Goal: Information Seeking & Learning: Learn about a topic

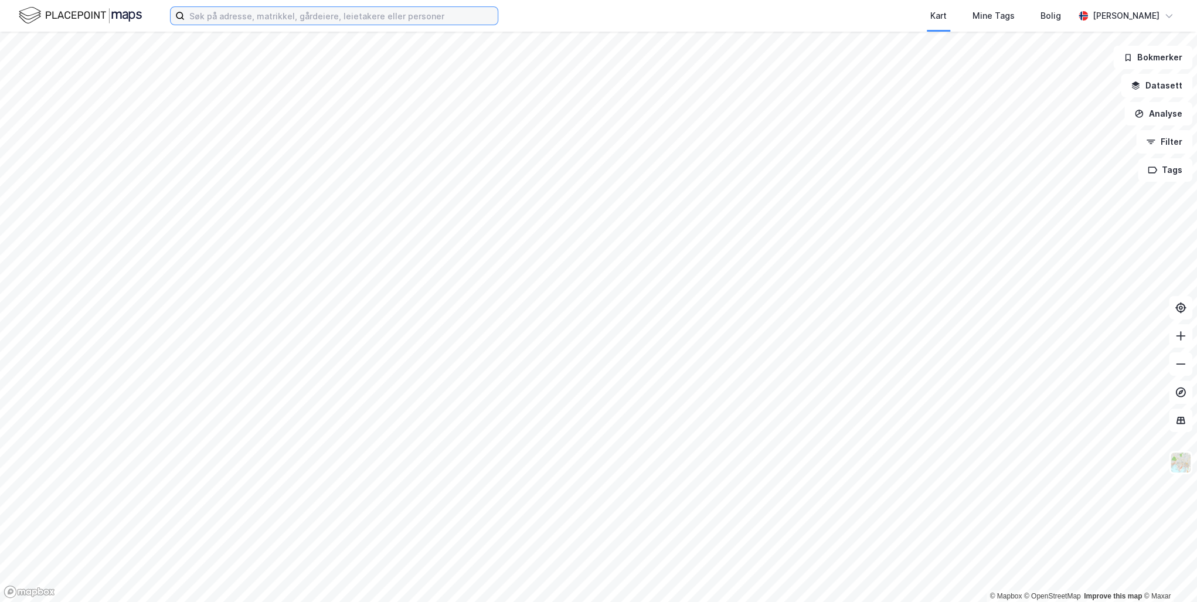
click at [206, 16] on input at bounding box center [341, 16] width 313 height 18
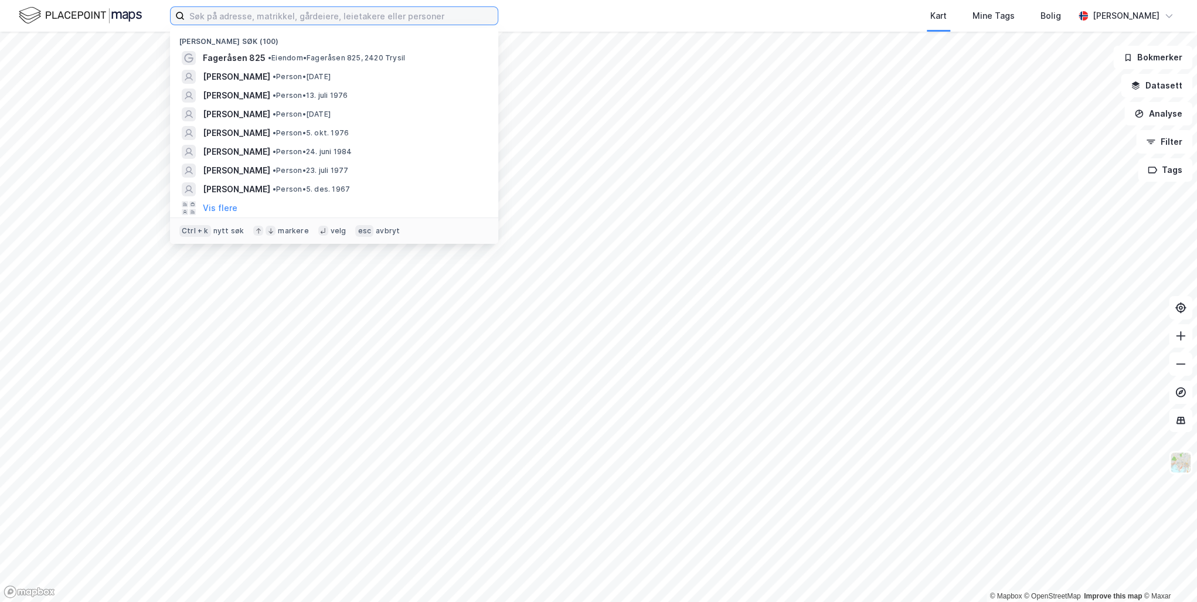
paste input "Dag Anders Stutlien"
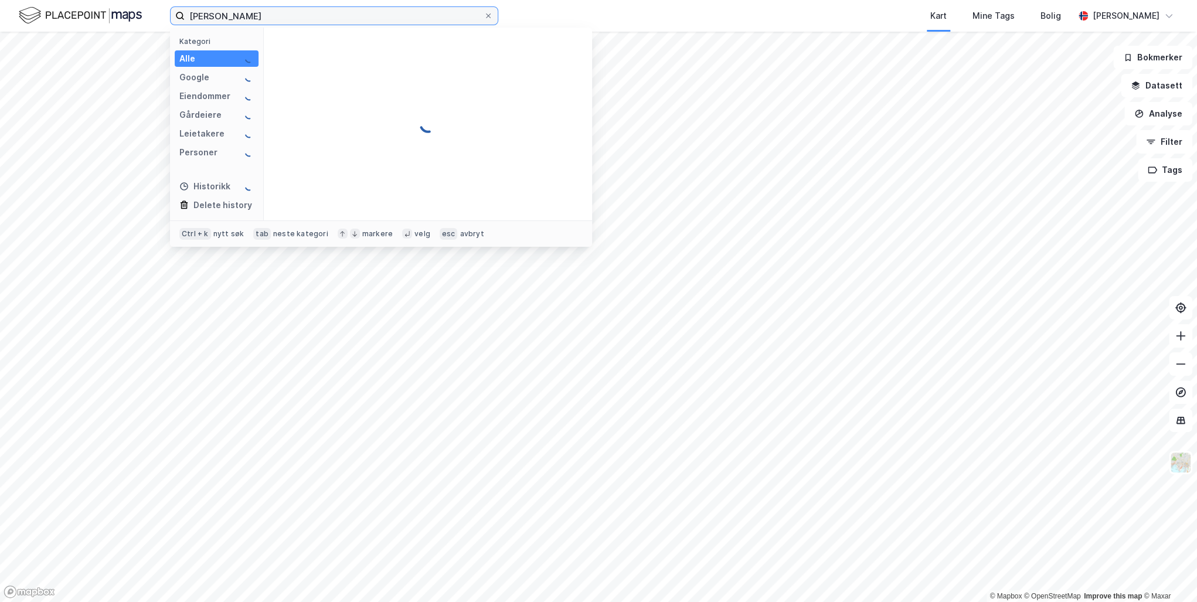
type input "Dag Anders Stutlien"
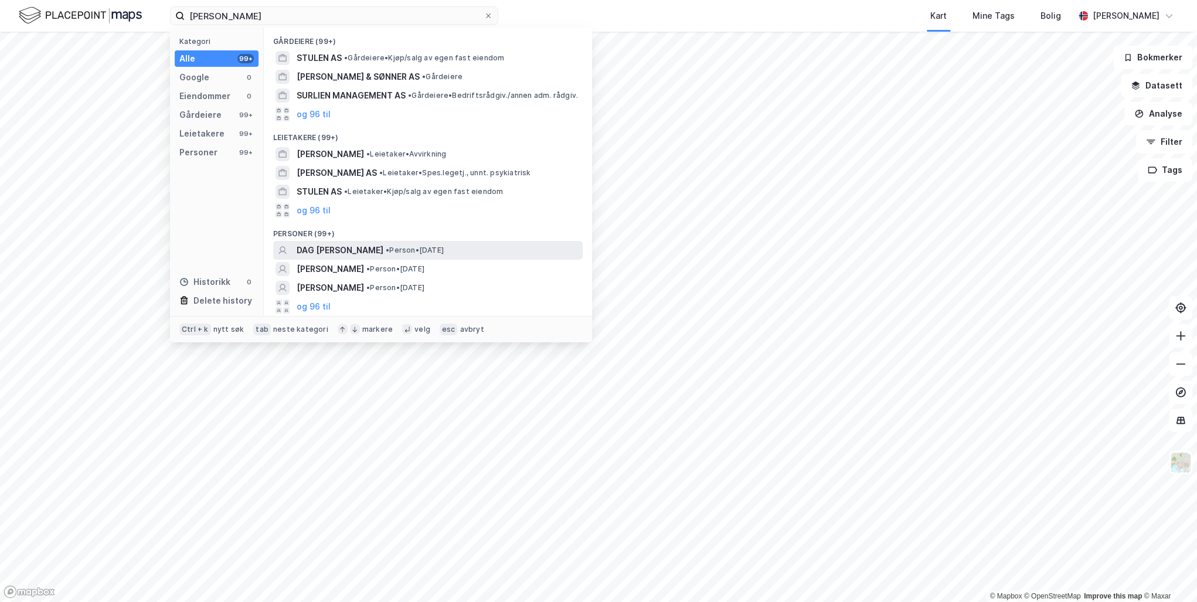
click at [359, 244] on span "DAG ANDERS STUTLIEN" at bounding box center [340, 250] width 87 height 14
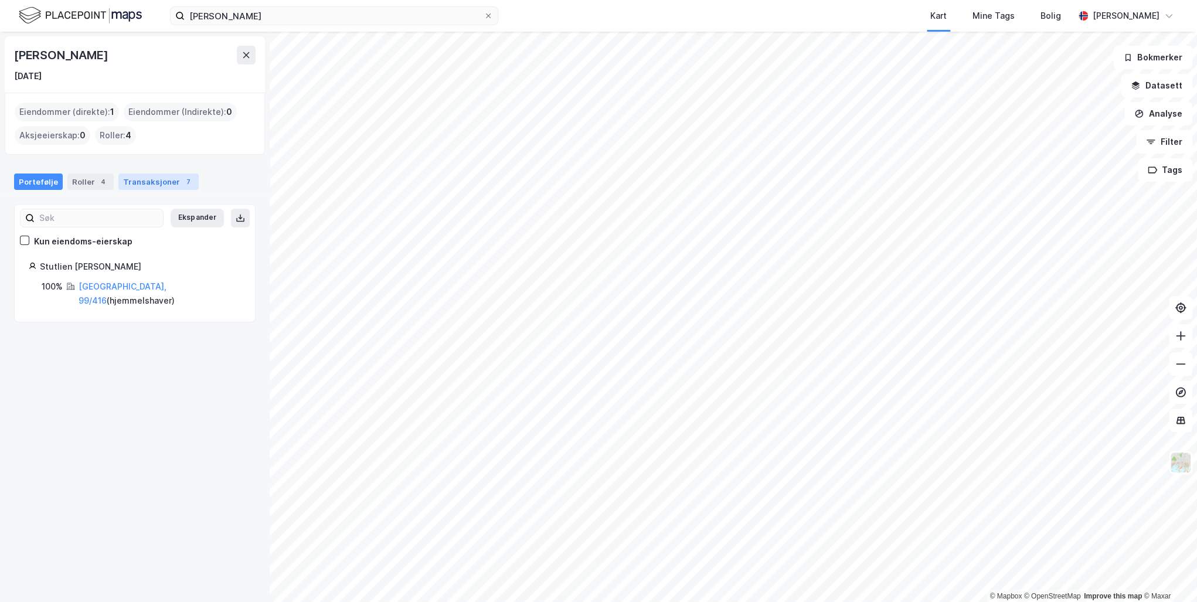
click at [154, 185] on div "Transaksjoner 7" at bounding box center [158, 182] width 80 height 16
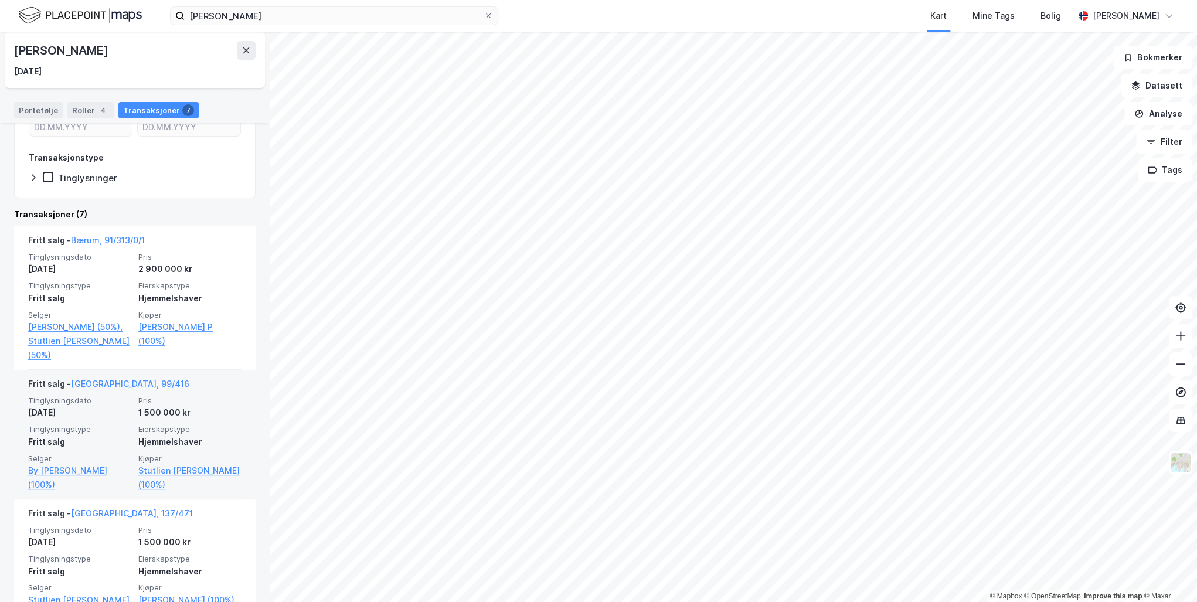
scroll to position [258, 0]
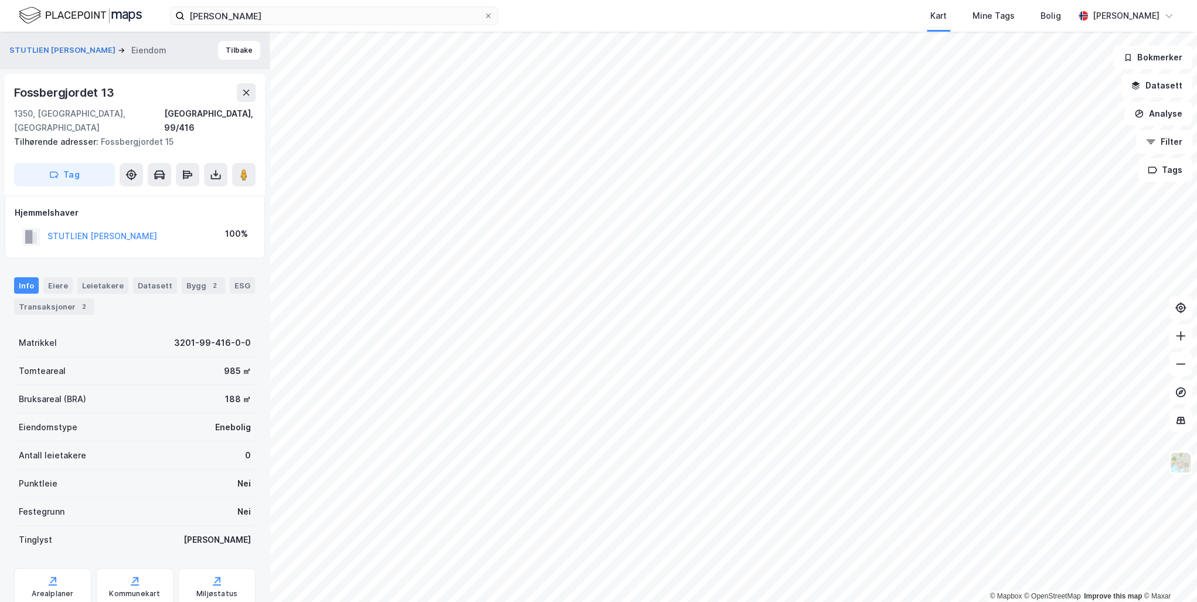
scroll to position [26, 0]
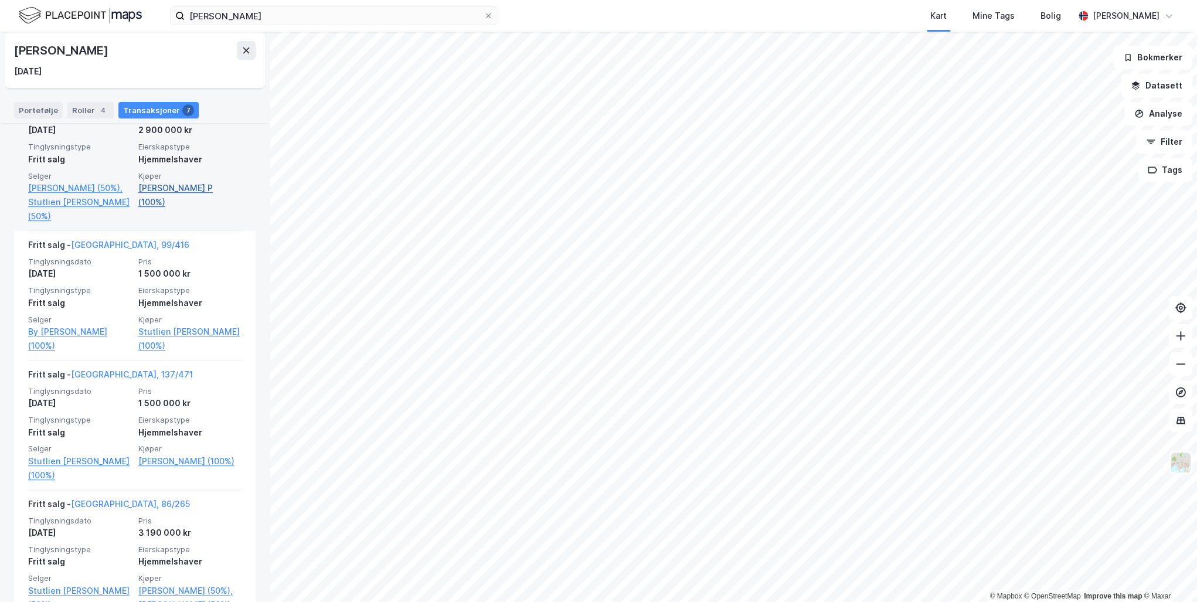
scroll to position [235, 0]
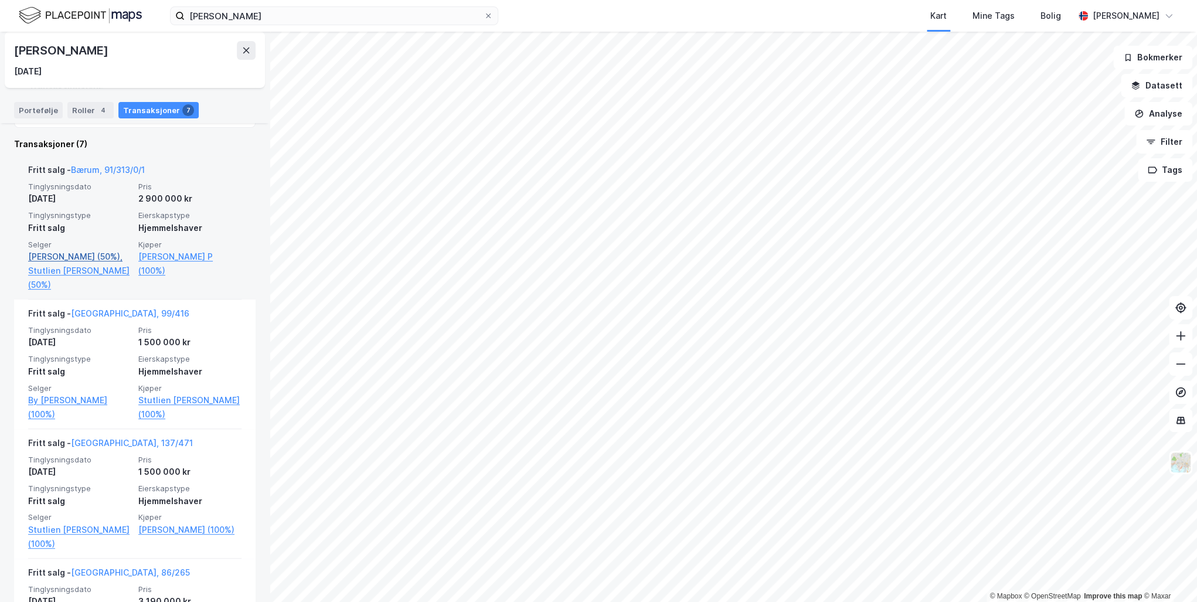
click at [41, 257] on link "Haug Tanja Christina (50%)," at bounding box center [79, 257] width 103 height 14
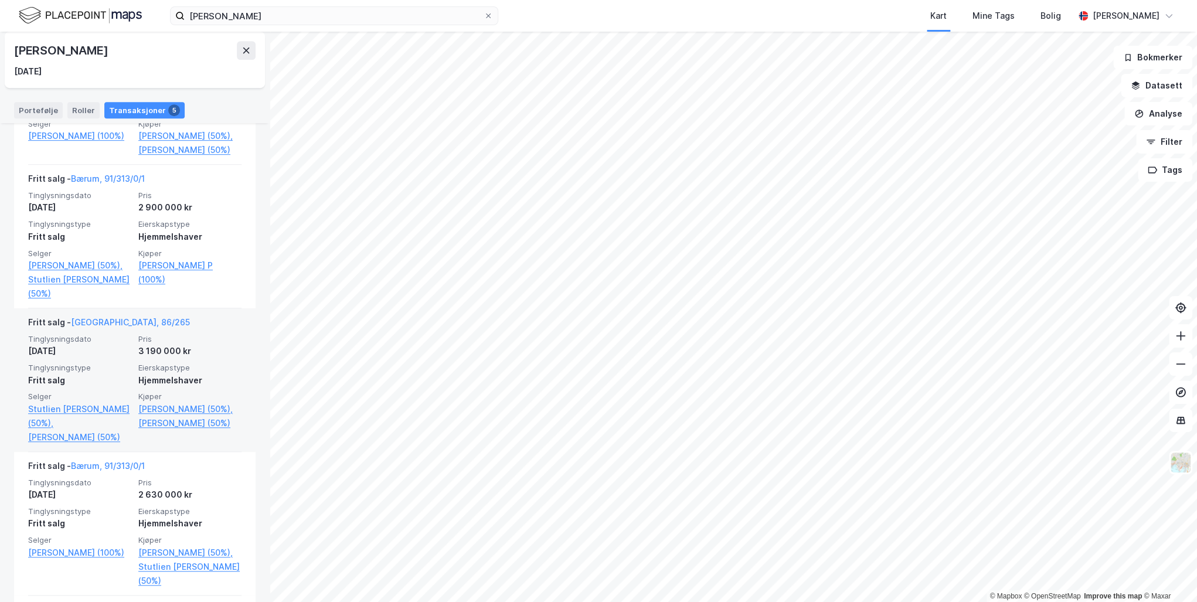
scroll to position [534, 0]
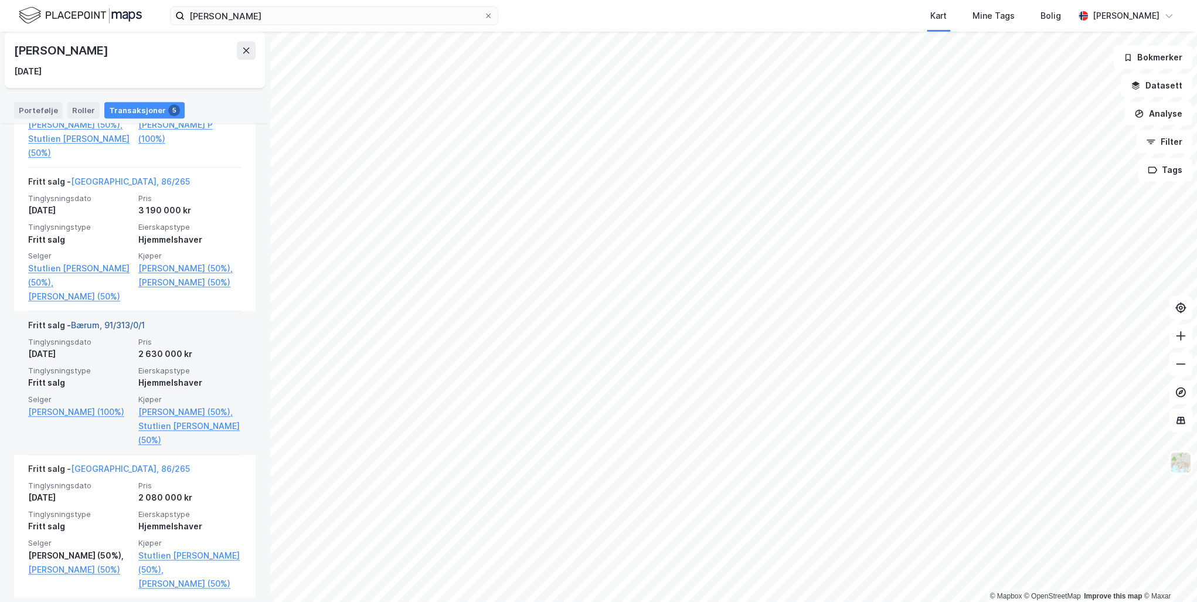
click at [108, 330] on link "Bærum, 91/313/0/1" at bounding box center [108, 325] width 74 height 10
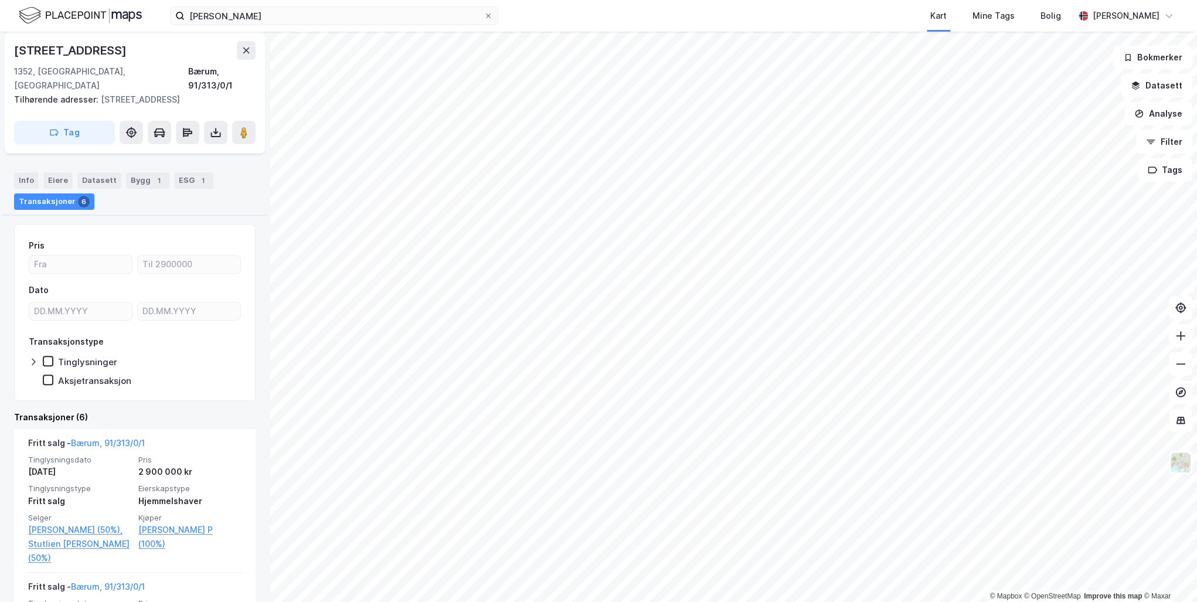
scroll to position [235, 0]
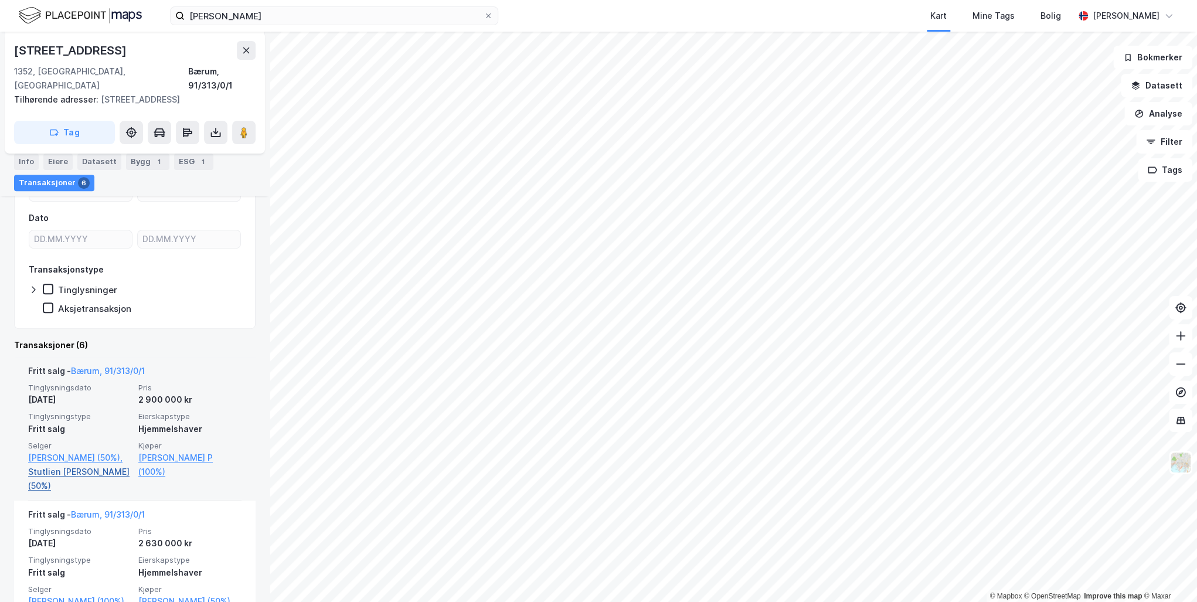
click at [65, 471] on link "Stutlien Dag Anders (50%)" at bounding box center [79, 479] width 103 height 28
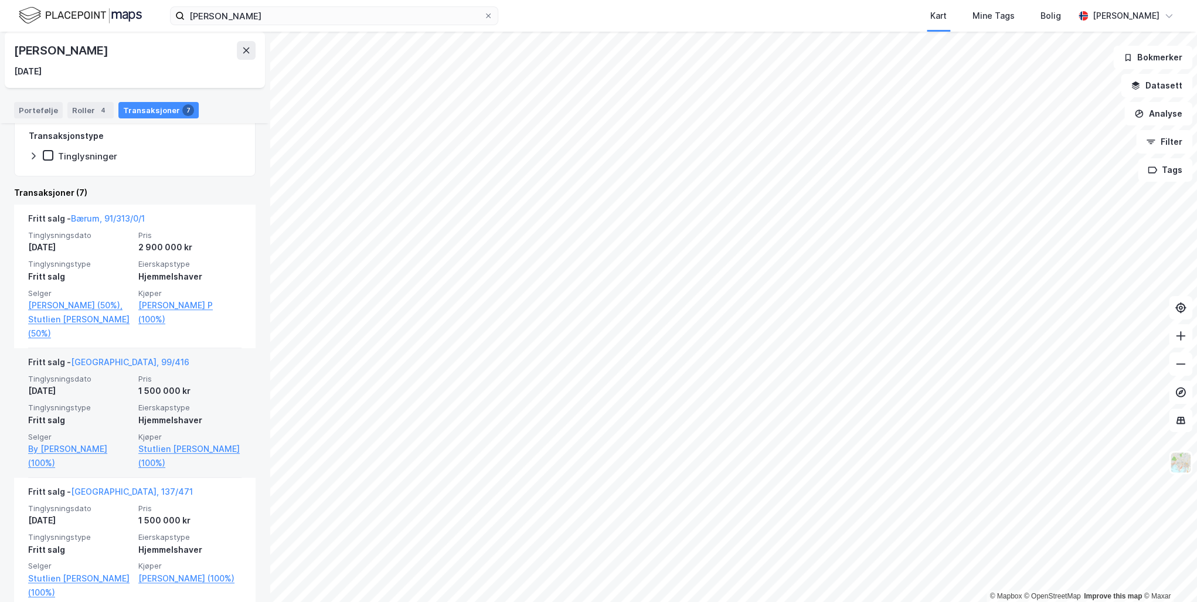
scroll to position [188, 0]
click at [94, 365] on link "Bærum, 99/416" at bounding box center [130, 360] width 118 height 10
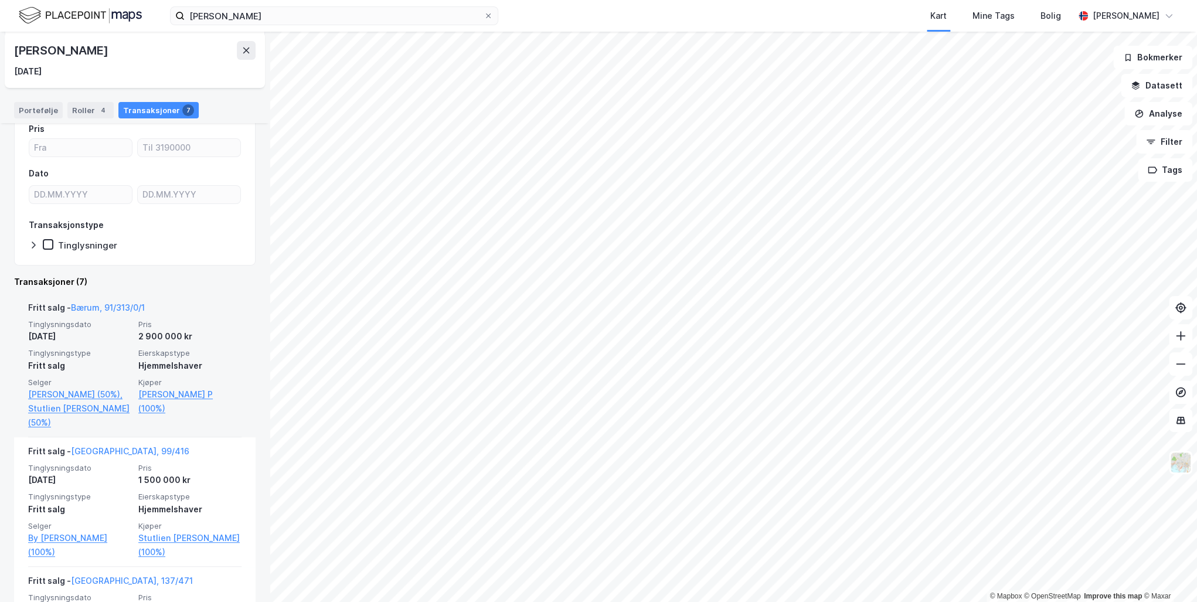
scroll to position [281, 0]
